Goal: Information Seeking & Learning: Find specific fact

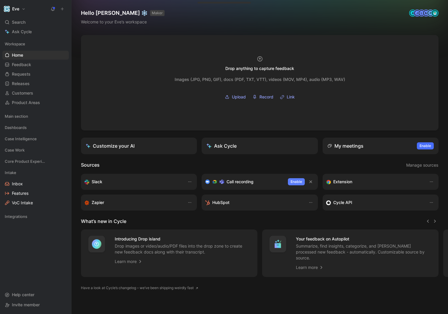
click at [301, 182] on span "Enable" at bounding box center [297, 182] width 12 height 6
click at [285, 195] on div "Connect Google Calendar" at bounding box center [265, 193] width 73 height 7
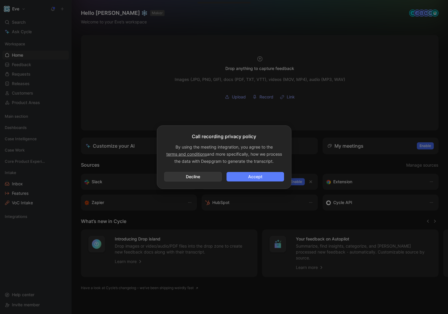
click at [260, 174] on span "Accept" at bounding box center [255, 176] width 47 height 7
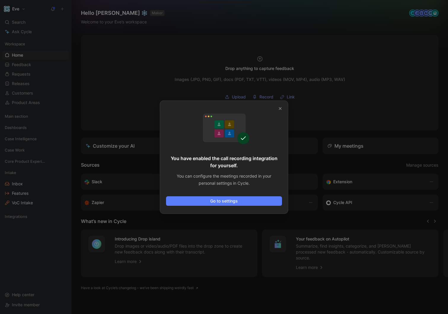
click at [220, 203] on span "Go to settings" at bounding box center [224, 201] width 106 height 7
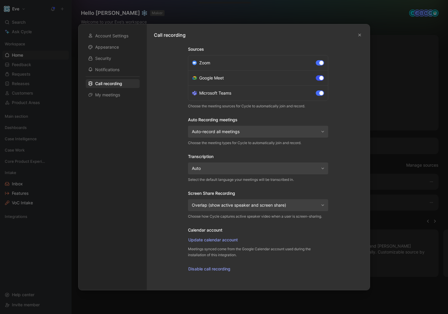
click at [318, 78] on div at bounding box center [320, 77] width 8 height 5
click at [0, 0] on input "Google Meet" at bounding box center [0, 0] width 0 height 0
click at [318, 78] on div at bounding box center [318, 78] width 4 height 4
click at [0, 0] on input "Google Meet" at bounding box center [0, 0] width 0 height 0
click at [392, 75] on div at bounding box center [224, 157] width 448 height 314
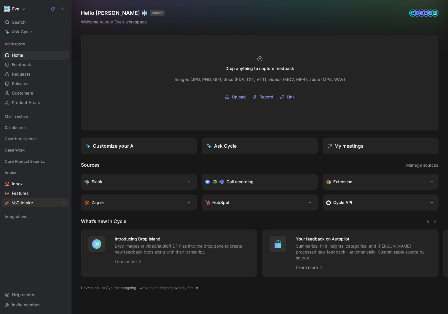
click at [23, 202] on span "VoC Intake" at bounding box center [22, 203] width 21 height 6
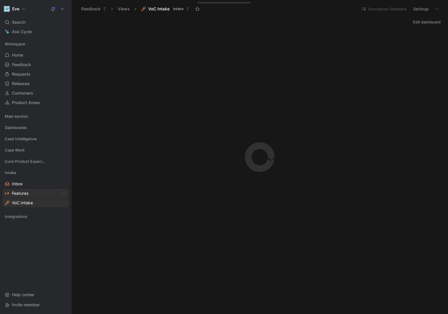
click at [29, 193] on link "Features" at bounding box center [35, 193] width 66 height 9
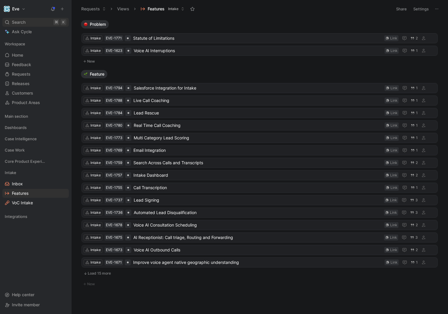
click at [26, 24] on div "Search ⌘ K" at bounding box center [35, 22] width 66 height 9
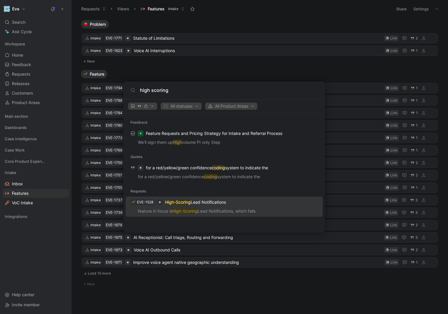
type input "high scoring"
click at [199, 202] on p "High-Scoring Lead Notifications" at bounding box center [195, 202] width 61 height 7
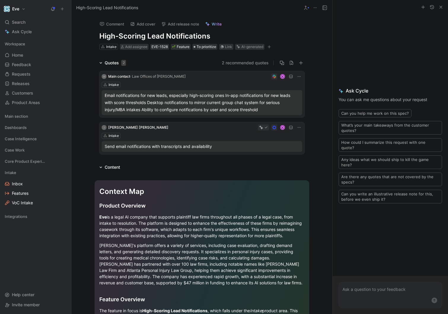
click at [209, 106] on div "Email notifications for new leads, especially high-scoring ones In-app notifica…" at bounding box center [202, 102] width 195 height 21
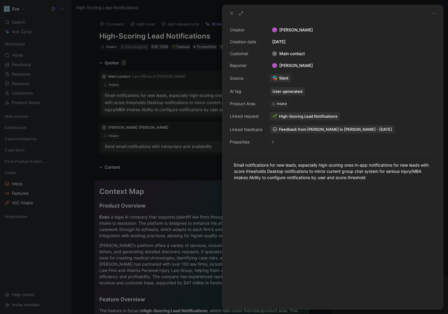
click at [198, 109] on div at bounding box center [224, 157] width 448 height 314
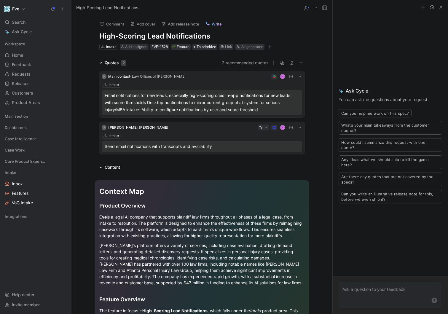
click at [221, 106] on div "Email notifications for new leads, especially high-scoring ones In-app notifica…" at bounding box center [202, 102] width 195 height 21
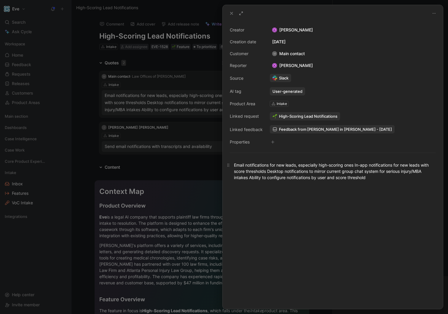
click at [297, 173] on div "Email notifications for new leads, especially high-scoring ones In-app notifica…" at bounding box center [333, 171] width 198 height 19
click at [316, 206] on div at bounding box center [333, 248] width 220 height 122
click at [357, 163] on div "Email notifications for new leads, especially high-scoring ones In-app notifica…" at bounding box center [333, 171] width 198 height 19
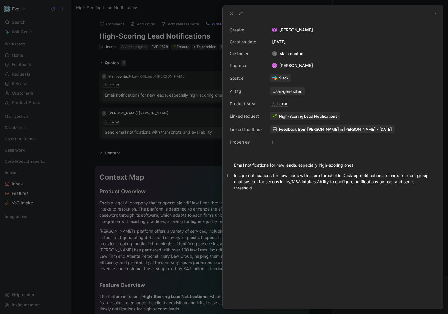
click at [345, 175] on div "In-app notifications for new leads with score thresholds Desktop notifications …" at bounding box center [333, 181] width 198 height 19
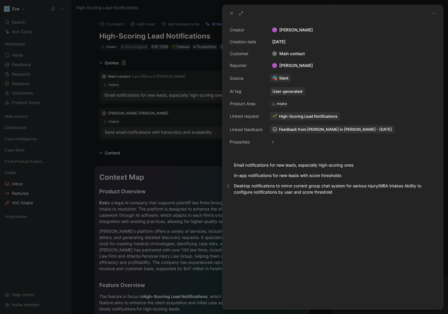
click at [376, 193] on div "Desktop notifications to mirror current group chat system for serious injury/MB…" at bounding box center [333, 189] width 198 height 12
click at [407, 186] on div "Desktop notifications to mirror current group chat system for serious injury/MB…" at bounding box center [333, 189] width 198 height 12
click at [397, 214] on div at bounding box center [333, 257] width 220 height 103
click at [50, 173] on div at bounding box center [224, 157] width 448 height 314
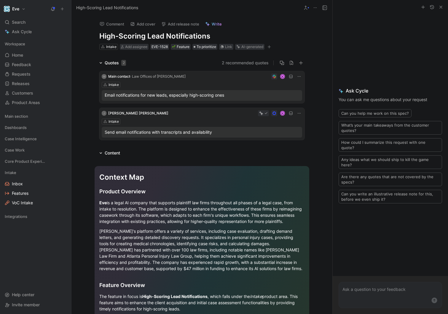
click at [21, 20] on span "Search" at bounding box center [19, 22] width 14 height 7
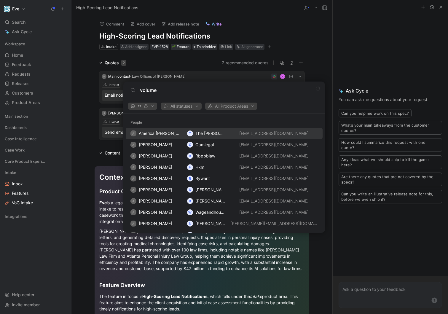
type input "volume"
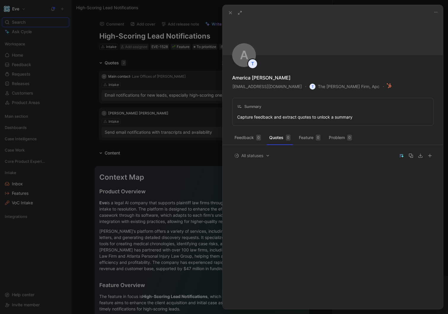
click at [186, 88] on div at bounding box center [224, 157] width 448 height 314
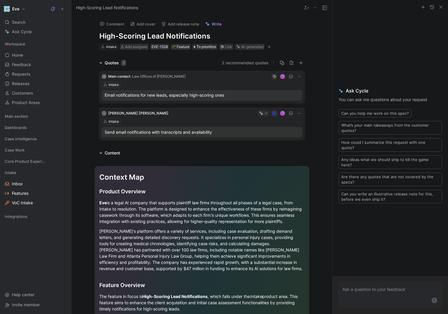
click at [21, 17] on div "Eve Search ⌘ K Ask Cycle Workspace Home G then H Feedback G then F Requests G t…" at bounding box center [35, 157] width 71 height 314
click at [23, 22] on span "Search" at bounding box center [19, 22] width 14 height 7
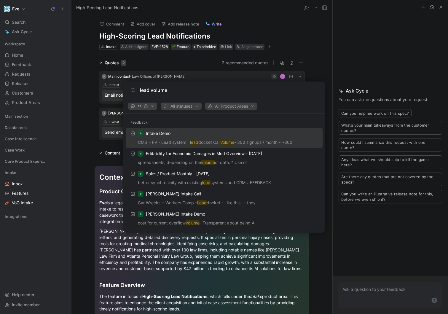
type input "lead volume"
click at [244, 139] on p "CMS = FV - Lead system = lead docket Call Volume - 300 signups / month - ~300" at bounding box center [224, 143] width 193 height 9
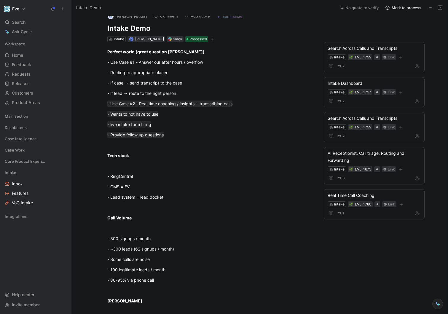
scroll to position [9, 0]
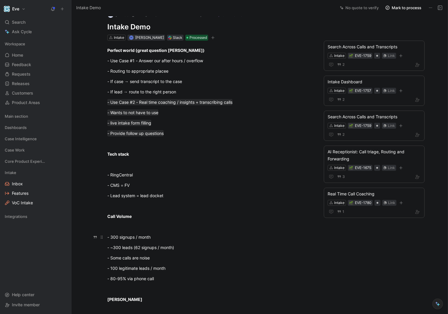
click at [126, 238] on div "- 300 signups / month" at bounding box center [209, 237] width 205 height 6
click at [161, 251] on p "- ~300 leads (62 signups / month)" at bounding box center [210, 248] width 228 height 10
click at [210, 237] on div "- 300 signups / month" at bounding box center [209, 237] width 205 height 6
click at [174, 248] on div "- ~300 leads (62 signups / month)" at bounding box center [209, 247] width 205 height 6
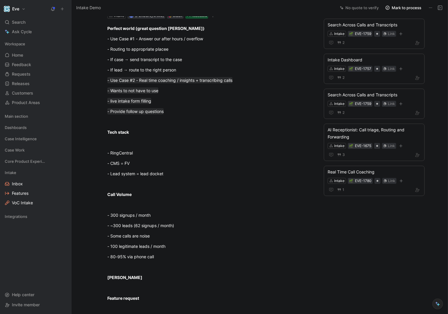
scroll to position [0, 0]
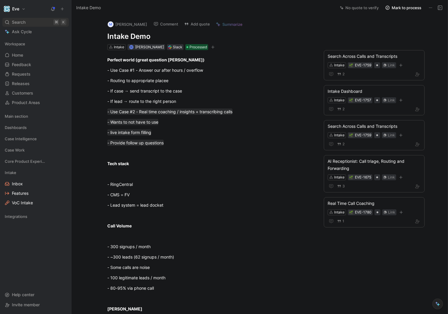
click at [25, 24] on span "Search" at bounding box center [19, 22] width 14 height 7
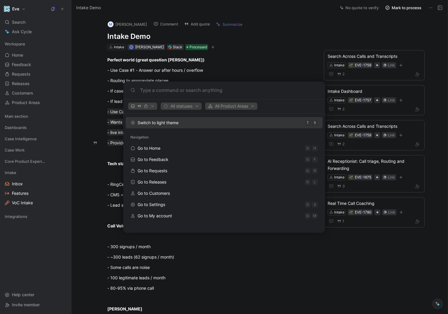
type input "v"
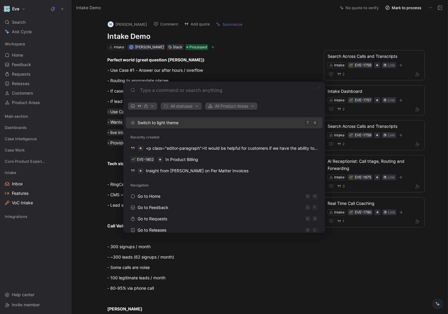
type input "b"
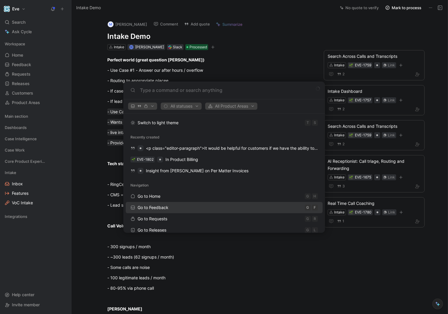
type input "v"
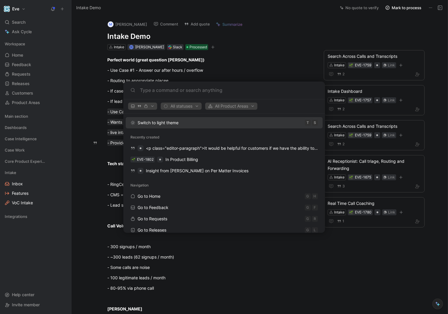
click at [178, 34] on body "Eve Search ⌘ K Ask Cycle Workspace Home G then H Feedback G then F Requests G t…" at bounding box center [224, 157] width 448 height 314
